Goal: Task Accomplishment & Management: Complete application form

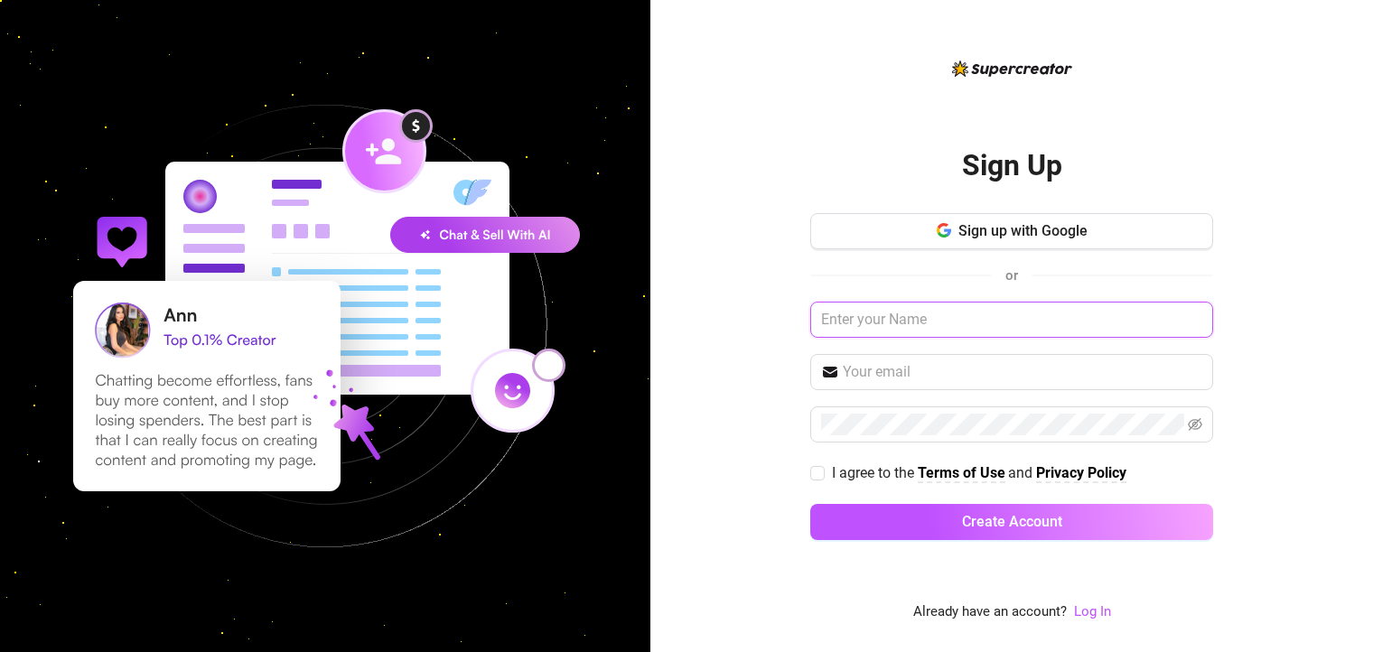
click at [914, 318] on input "text" at bounding box center [1012, 320] width 403 height 36
type input "[PERSON_NAME]"
click at [887, 374] on input "text" at bounding box center [1023, 372] width 360 height 22
type input "[EMAIL_ADDRESS][DOMAIN_NAME]"
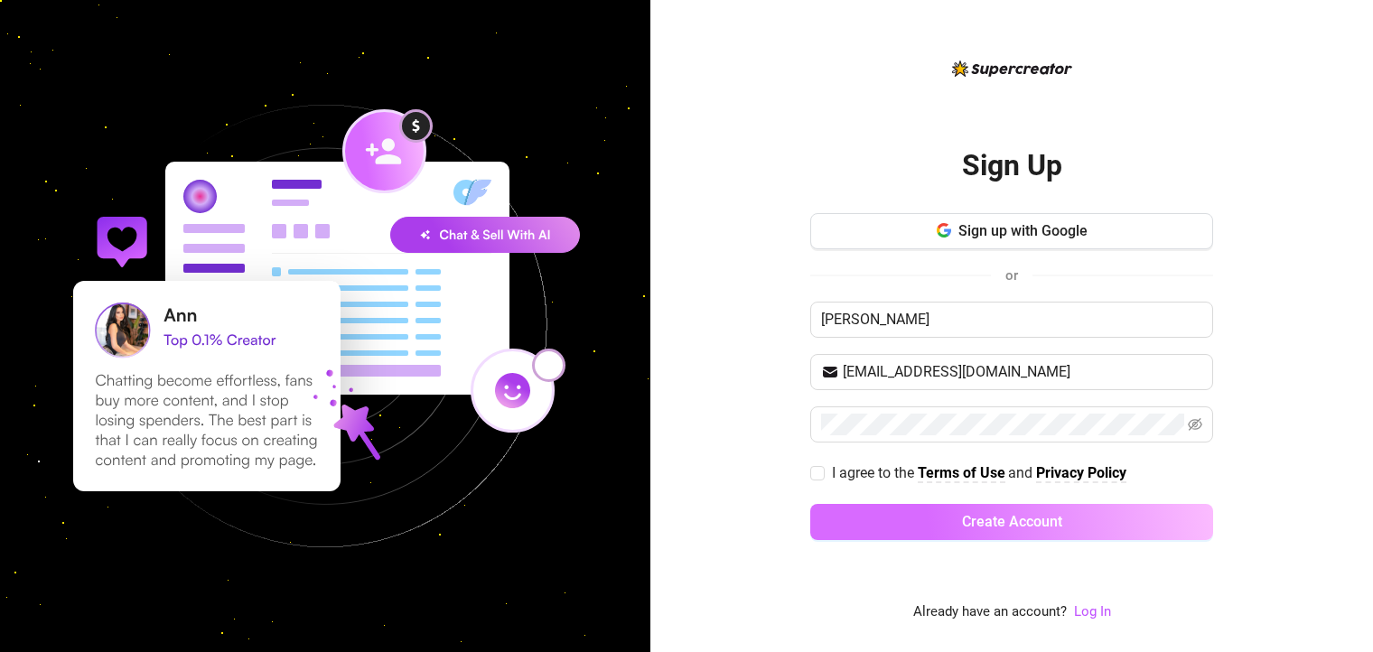
click at [995, 529] on span "Create Account" at bounding box center [1012, 521] width 100 height 17
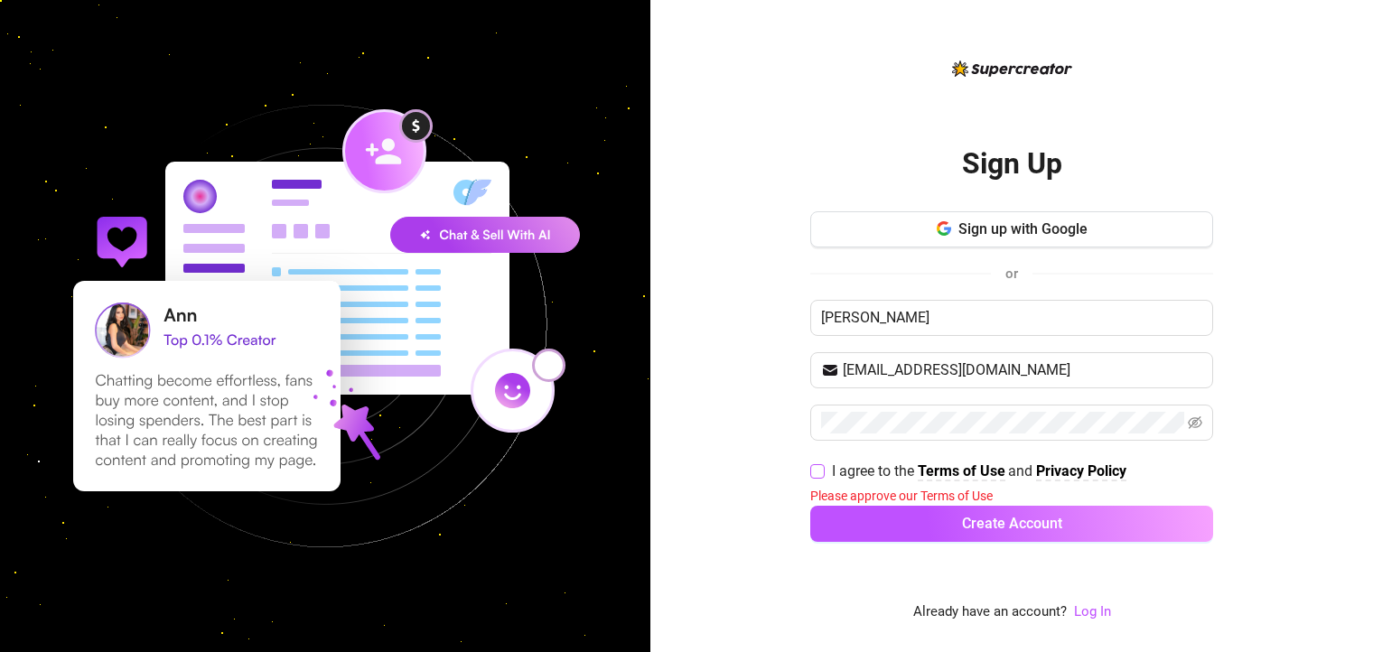
click at [817, 471] on input "I agree to the Terms of Use and Privacy Policy" at bounding box center [817, 470] width 13 height 13
checkbox input "true"
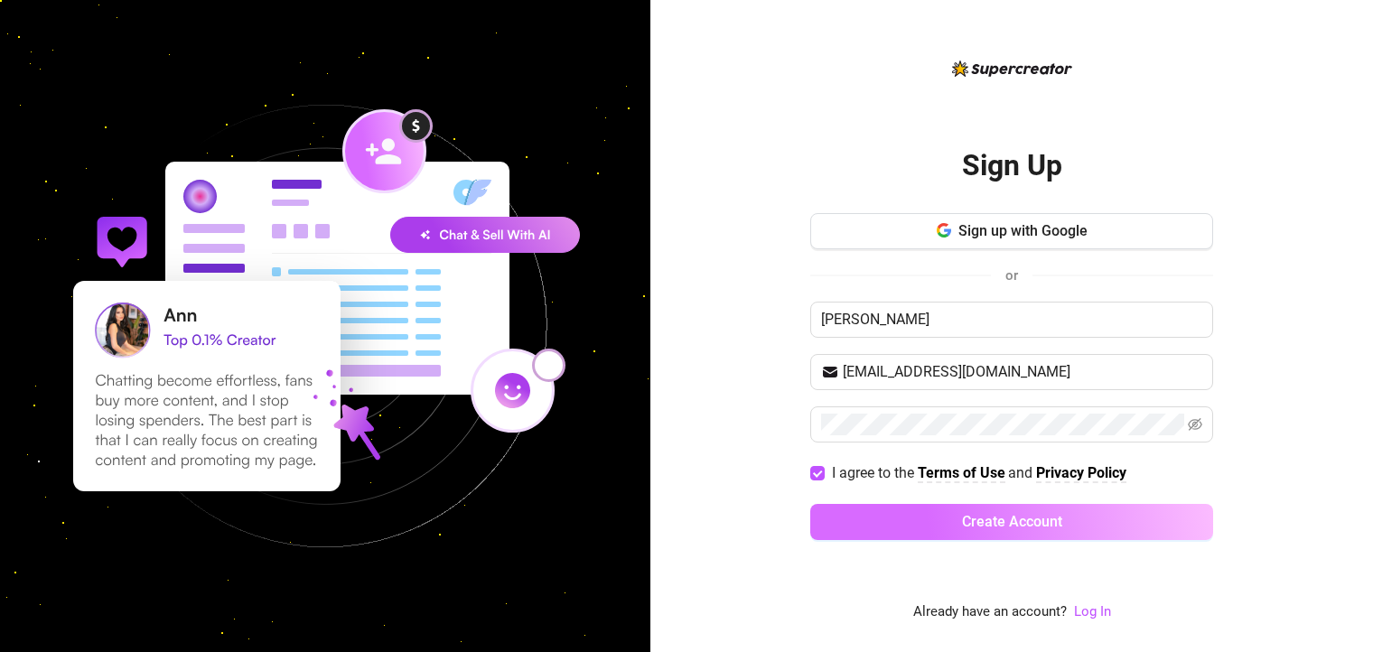
click at [962, 518] on span "Create Account" at bounding box center [1012, 521] width 100 height 17
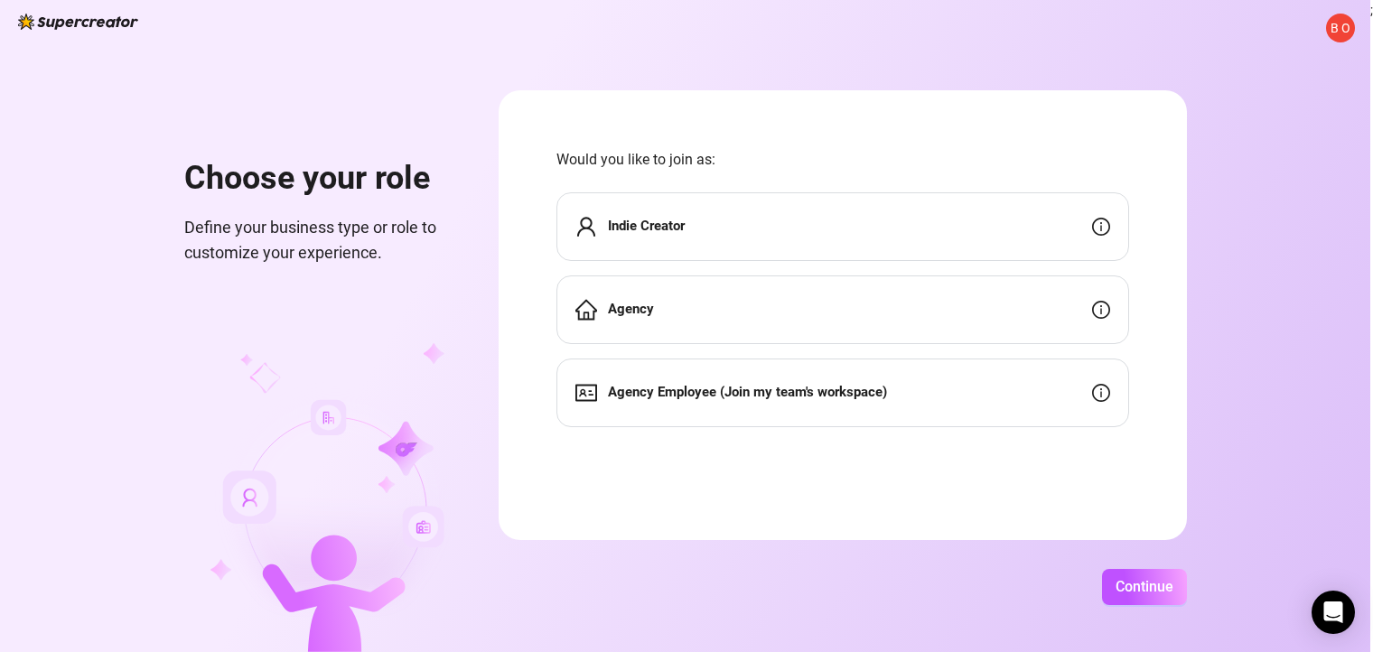
click at [950, 235] on div "Indie Creator" at bounding box center [843, 226] width 573 height 69
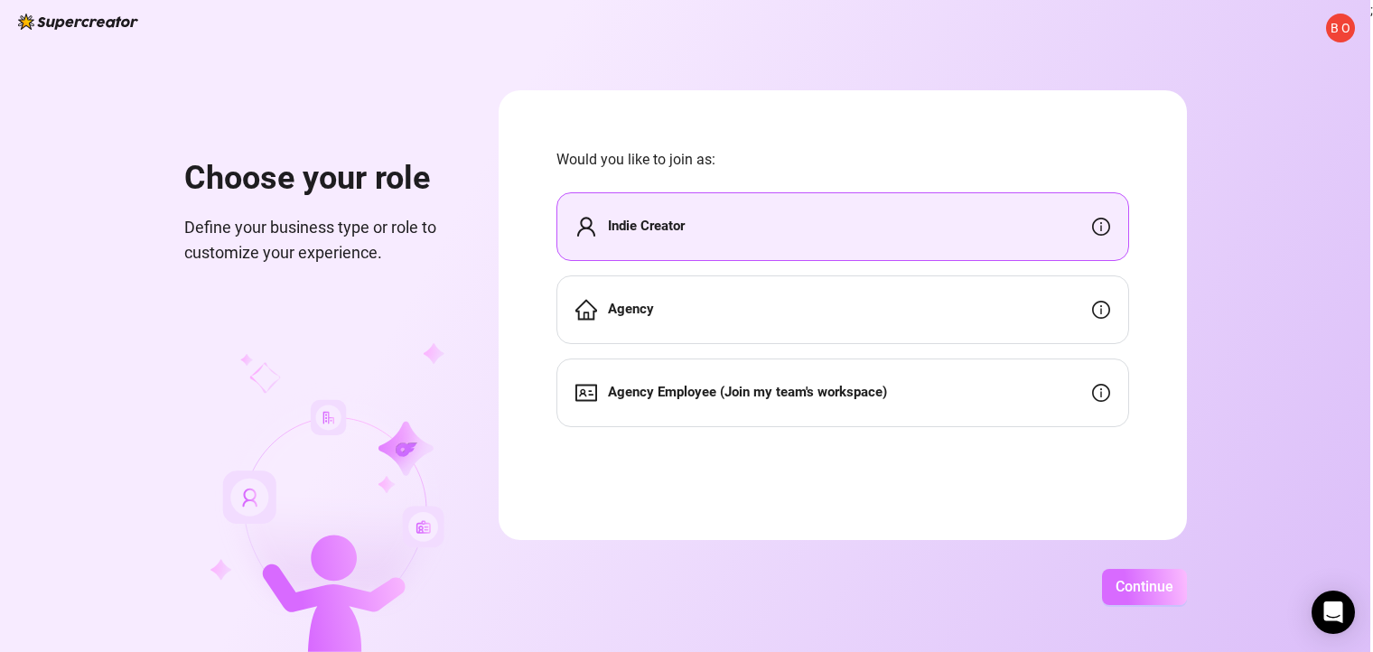
click at [1133, 588] on span "Continue" at bounding box center [1145, 586] width 58 height 17
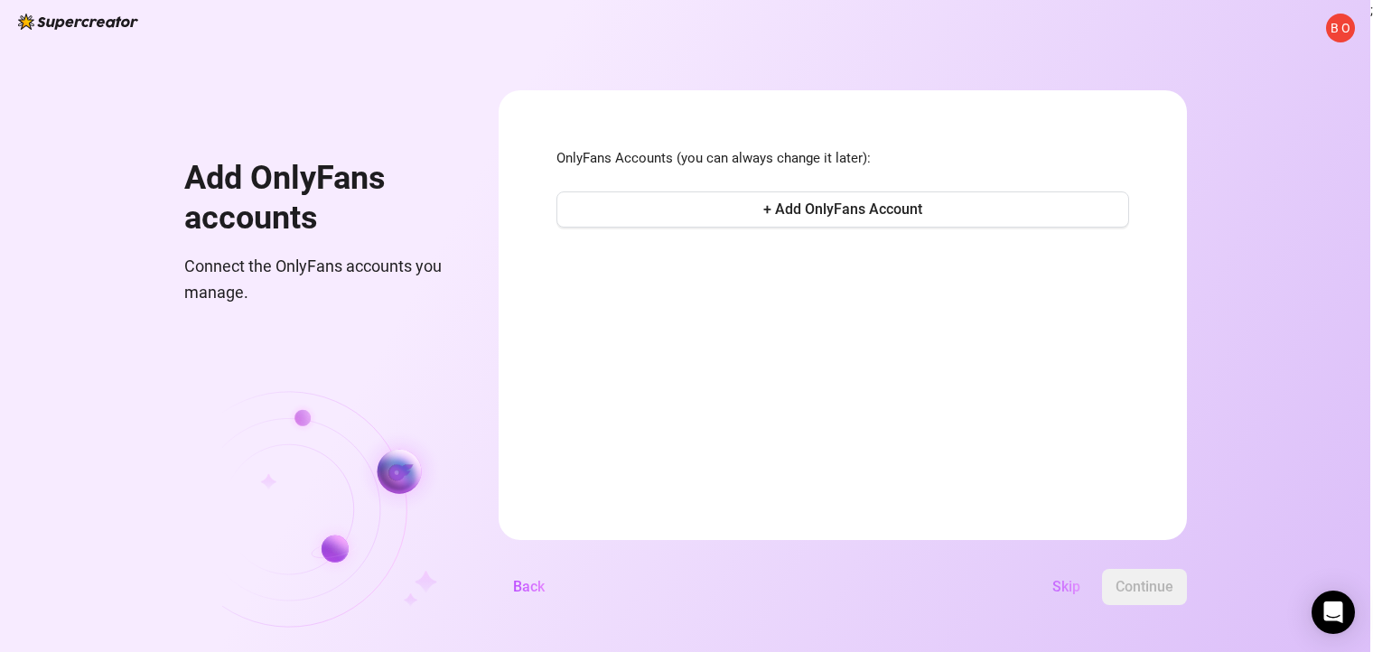
click at [1065, 585] on span "Skip" at bounding box center [1067, 586] width 28 height 17
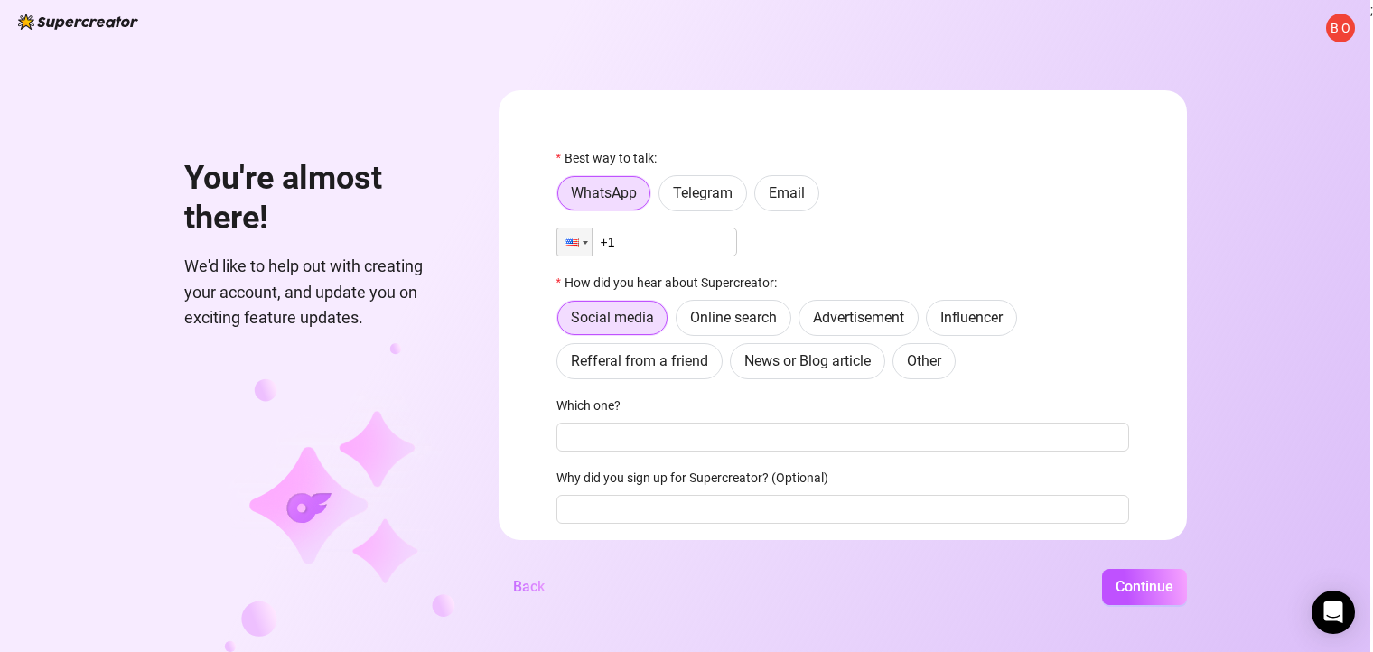
click at [535, 584] on span "Back" at bounding box center [529, 586] width 32 height 17
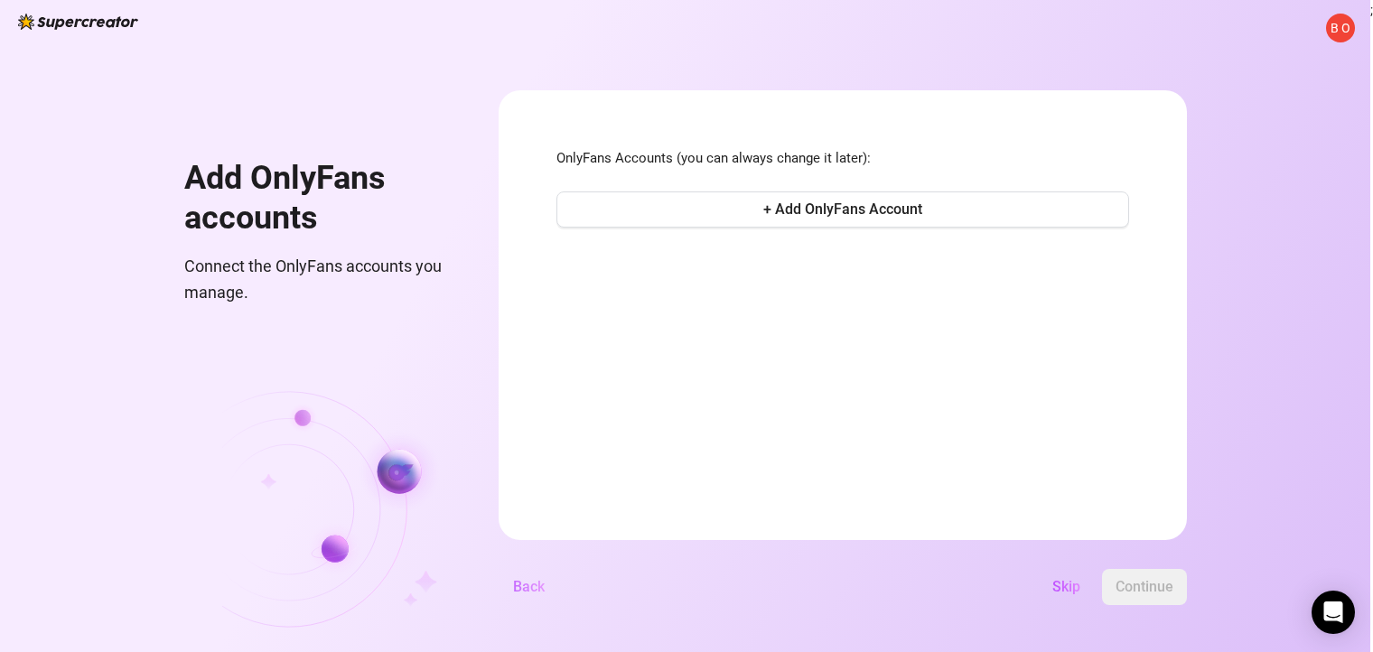
click at [532, 586] on span "Back" at bounding box center [529, 586] width 32 height 17
